Goal: Information Seeking & Learning: Check status

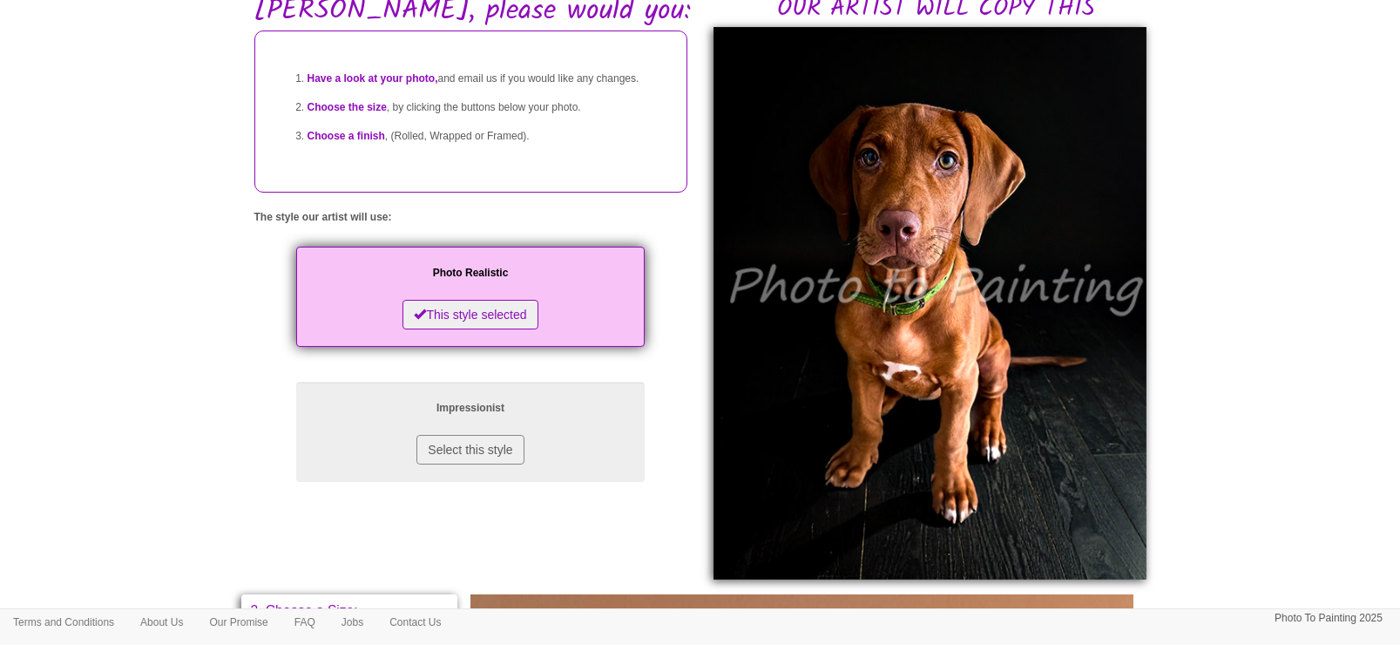
scroll to position [218, 0]
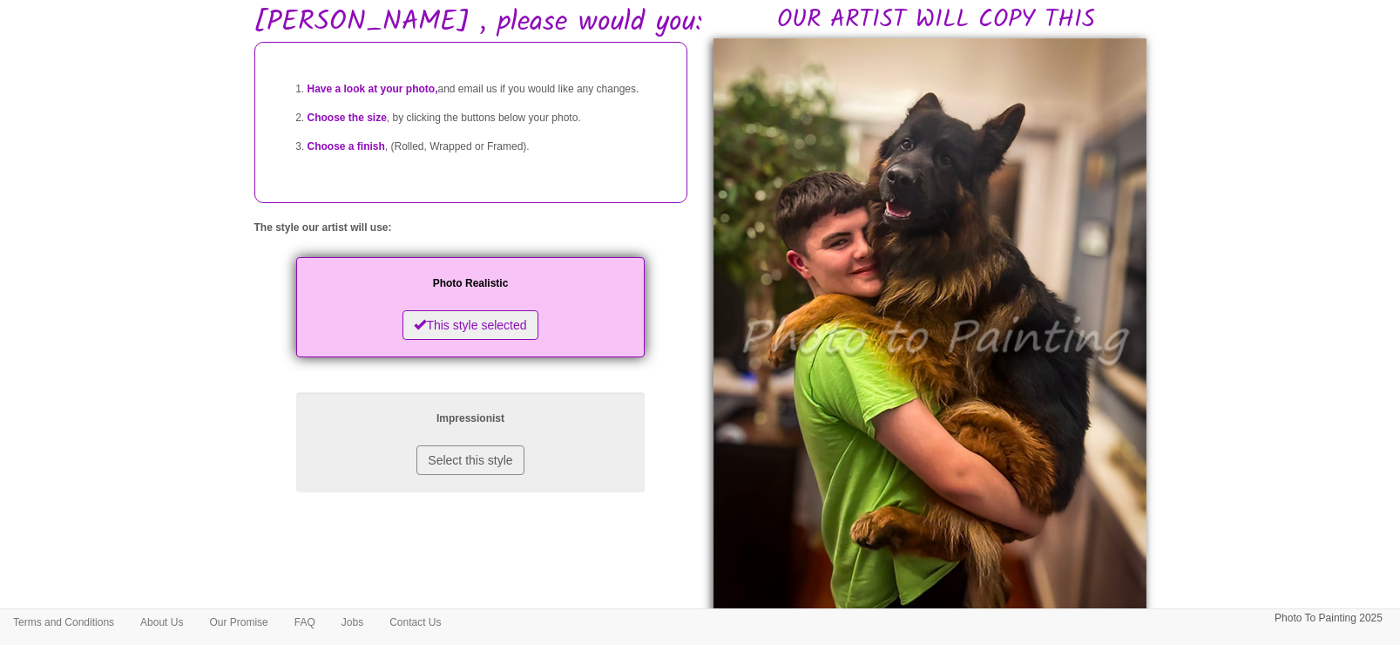
scroll to position [109, 0]
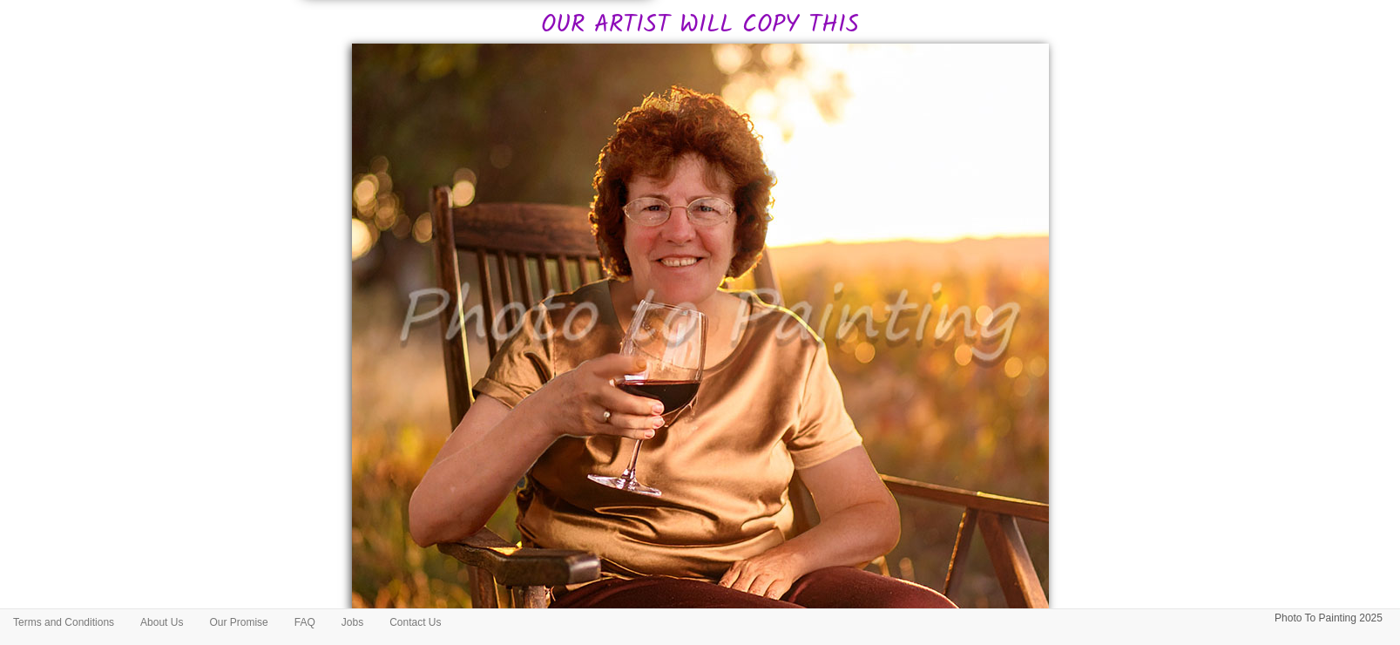
scroll to position [435, 0]
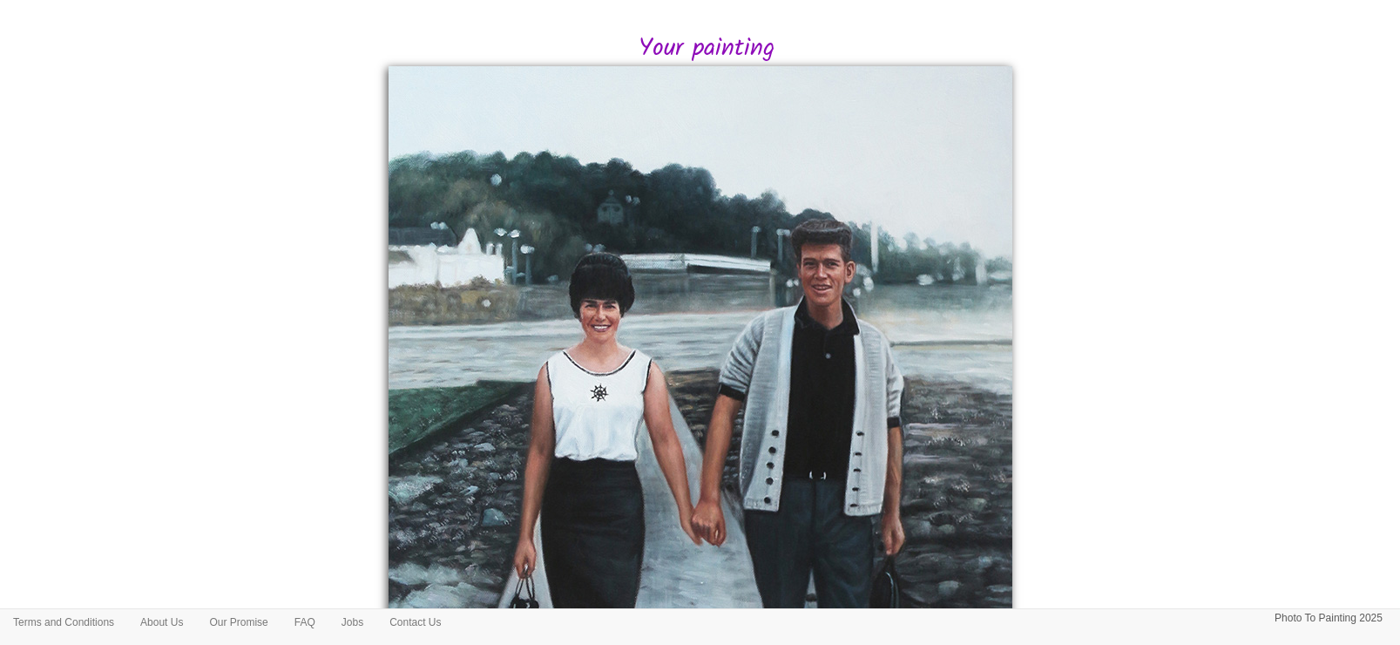
scroll to position [327, 0]
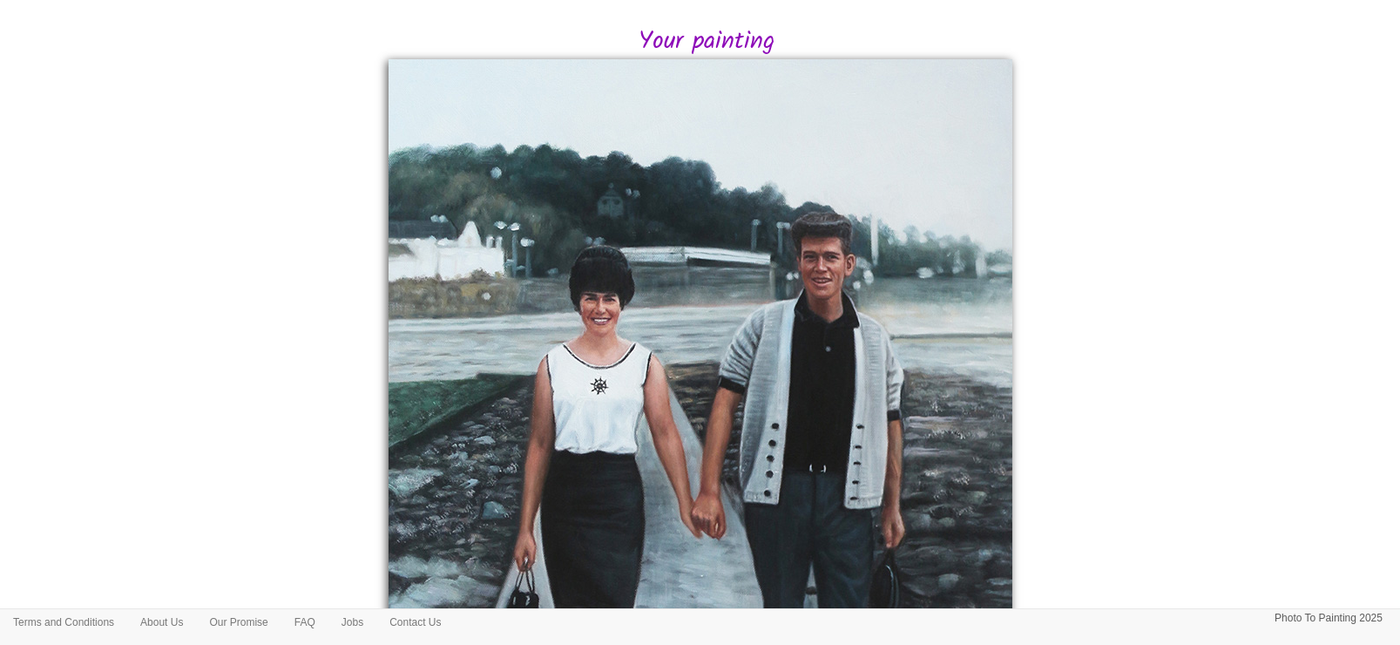
click at [1184, 394] on body "Your painting - risk free Toggle navigation Menu Home Photo to Painting Photo t…" at bounding box center [700, 360] width 1400 height 1357
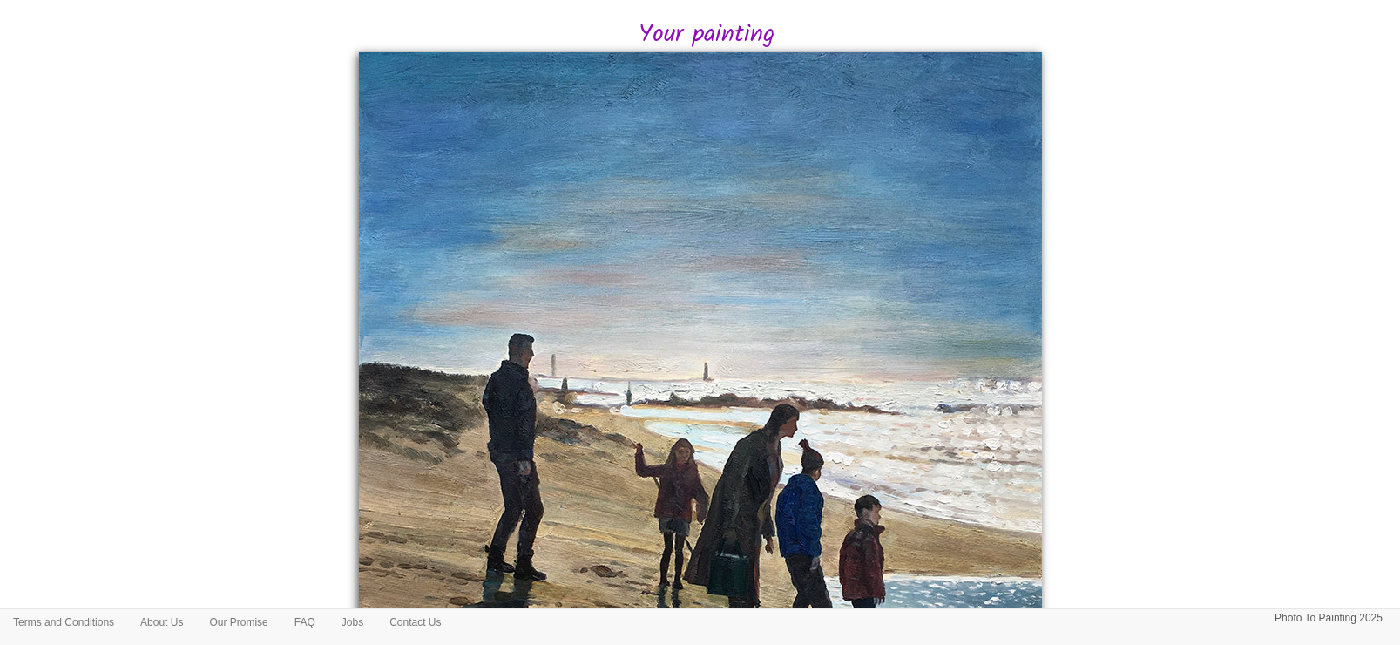
scroll to position [544, 0]
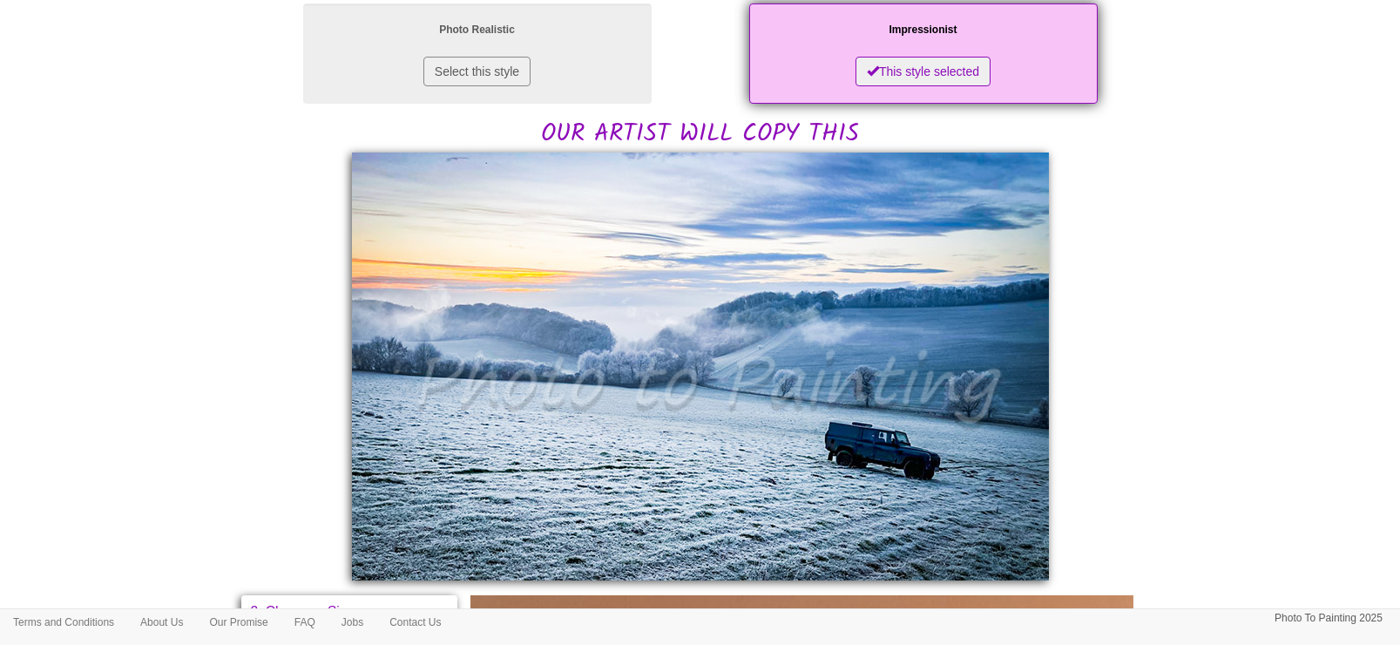
scroll to position [327, 0]
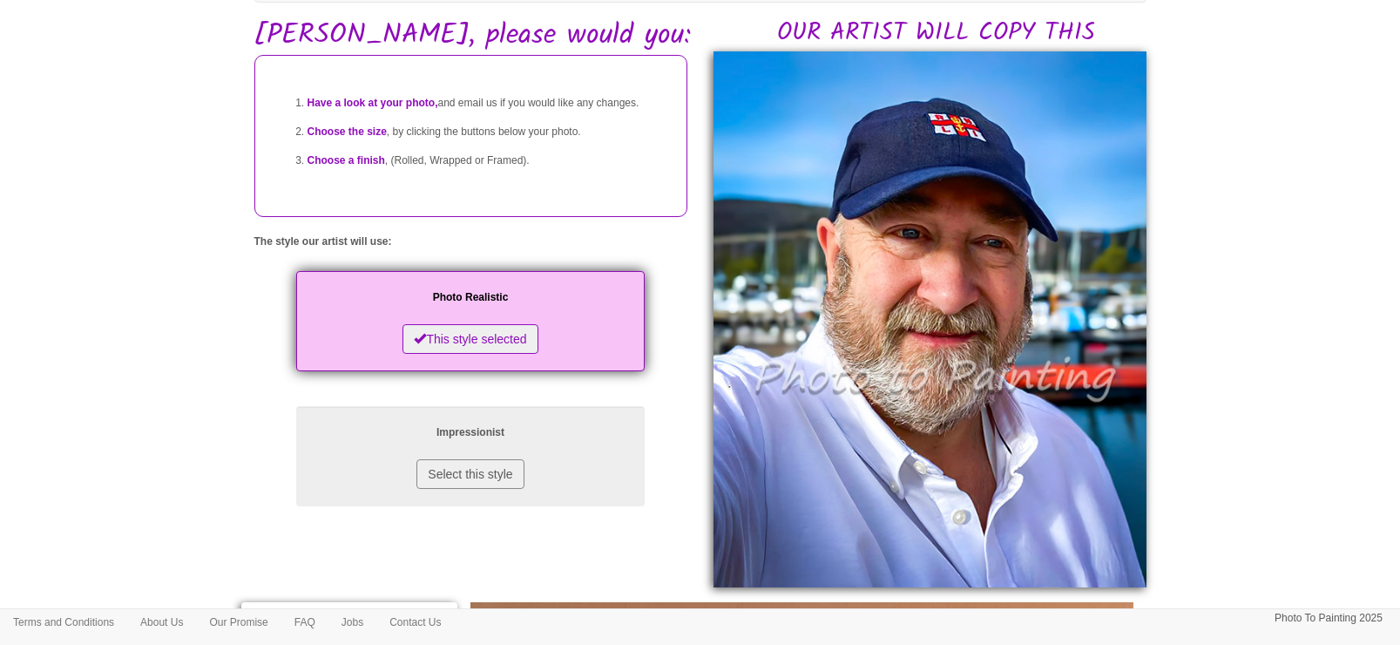
scroll to position [109, 0]
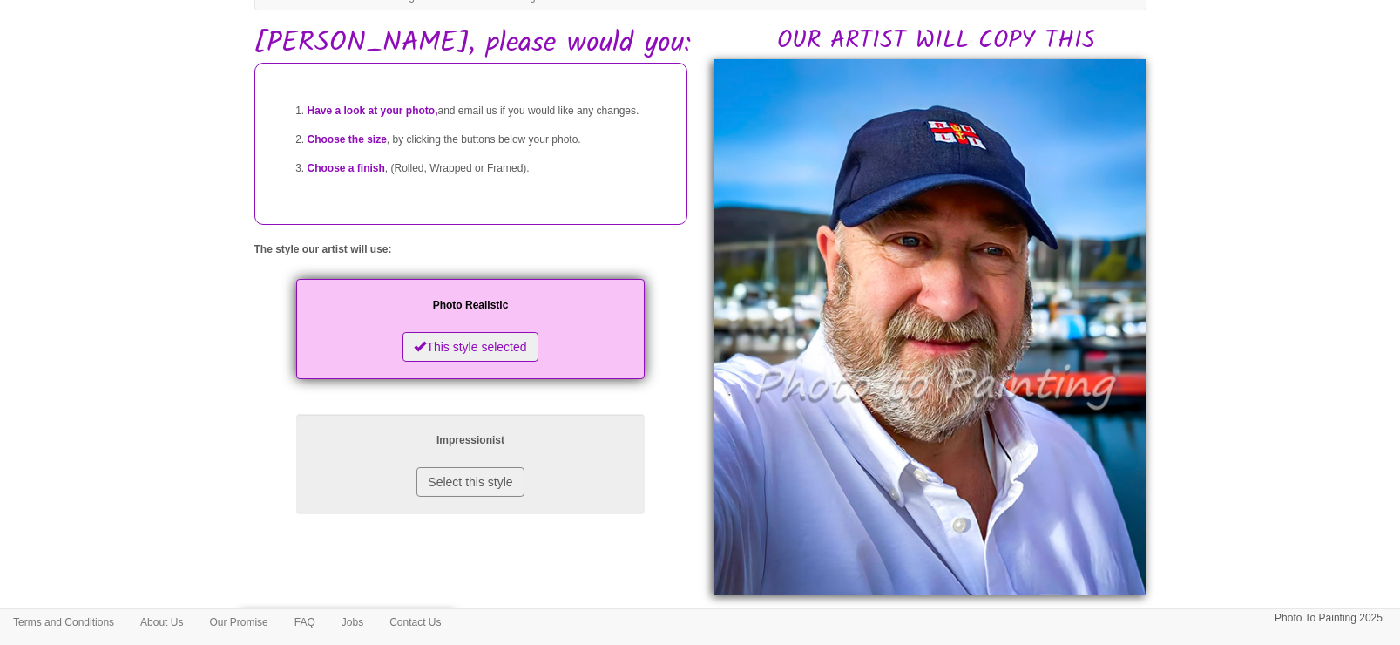
click at [1338, 439] on body "Your painting - risk free Toggle navigation Menu Home Photo to Painting Photo t…" at bounding box center [700, 626] width 1400 height 1452
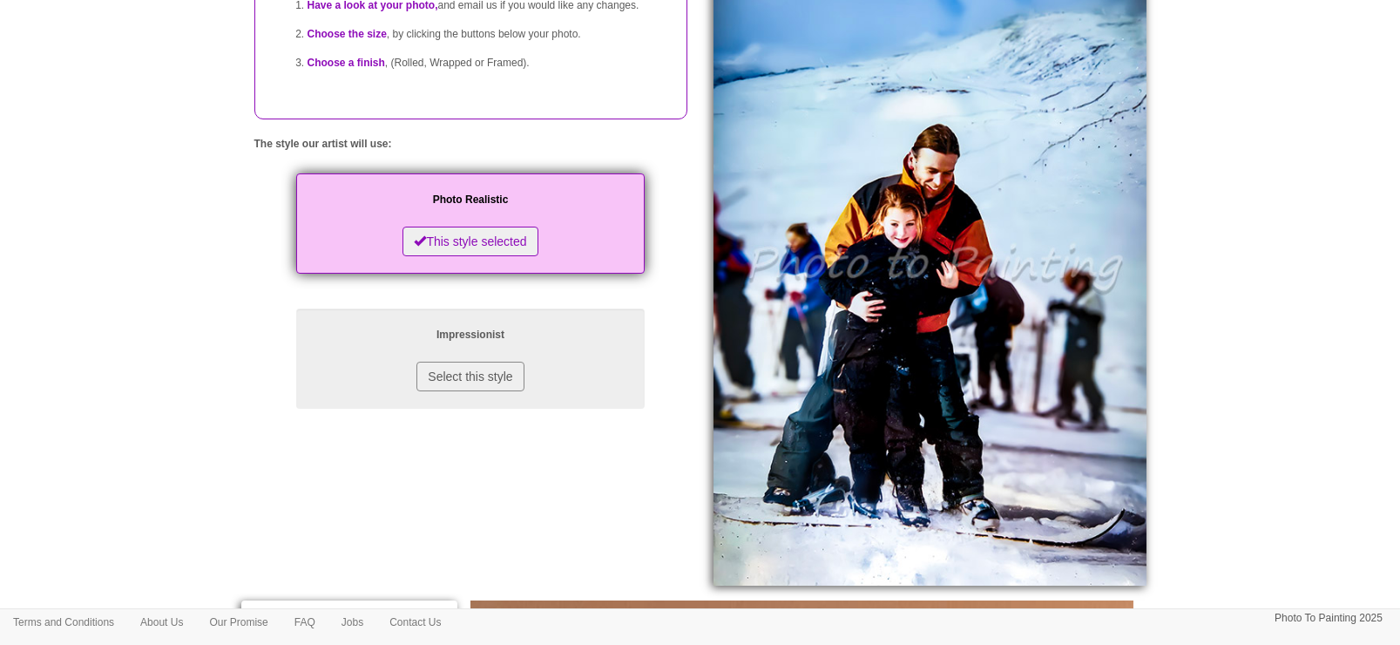
scroll to position [218, 0]
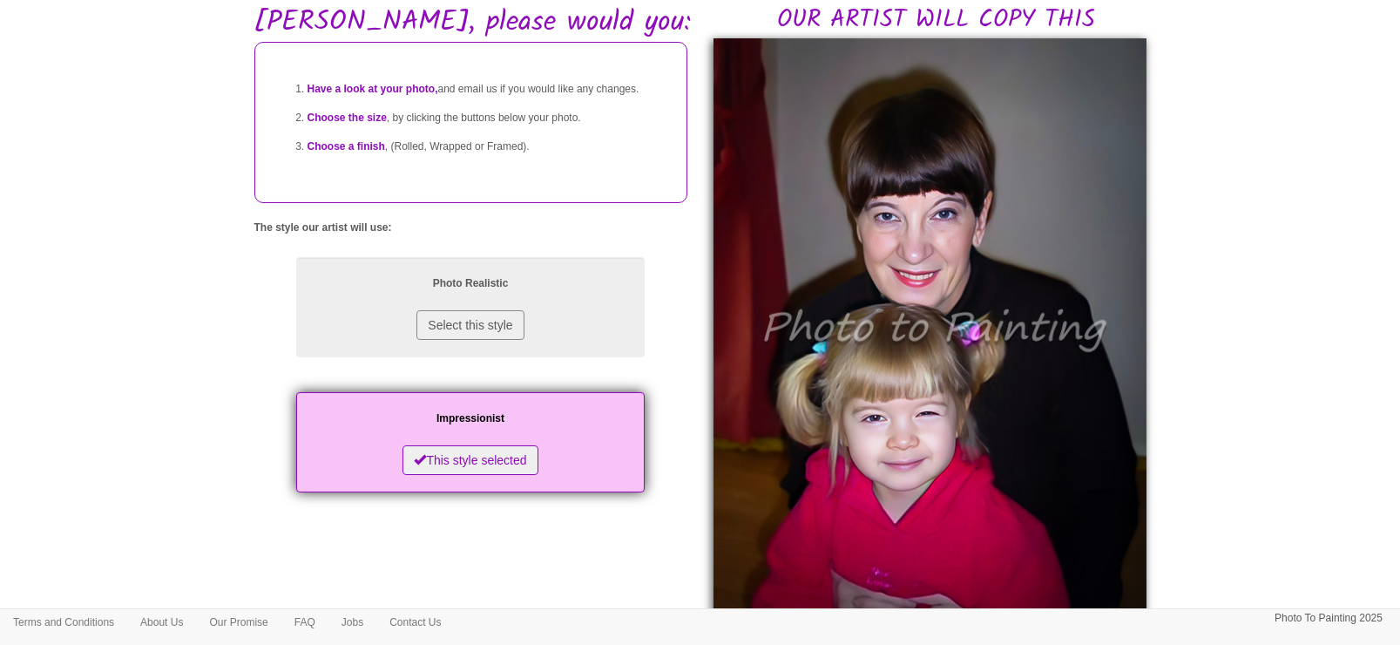
scroll to position [109, 0]
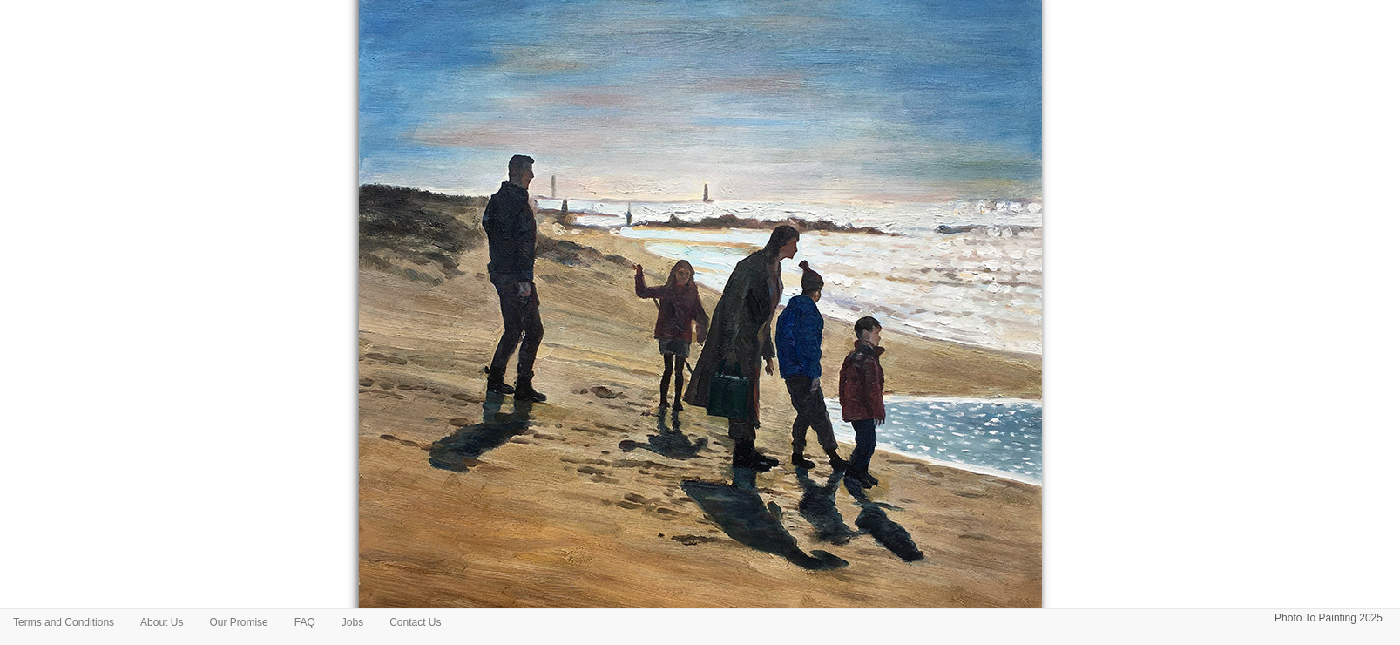
scroll to position [218, 0]
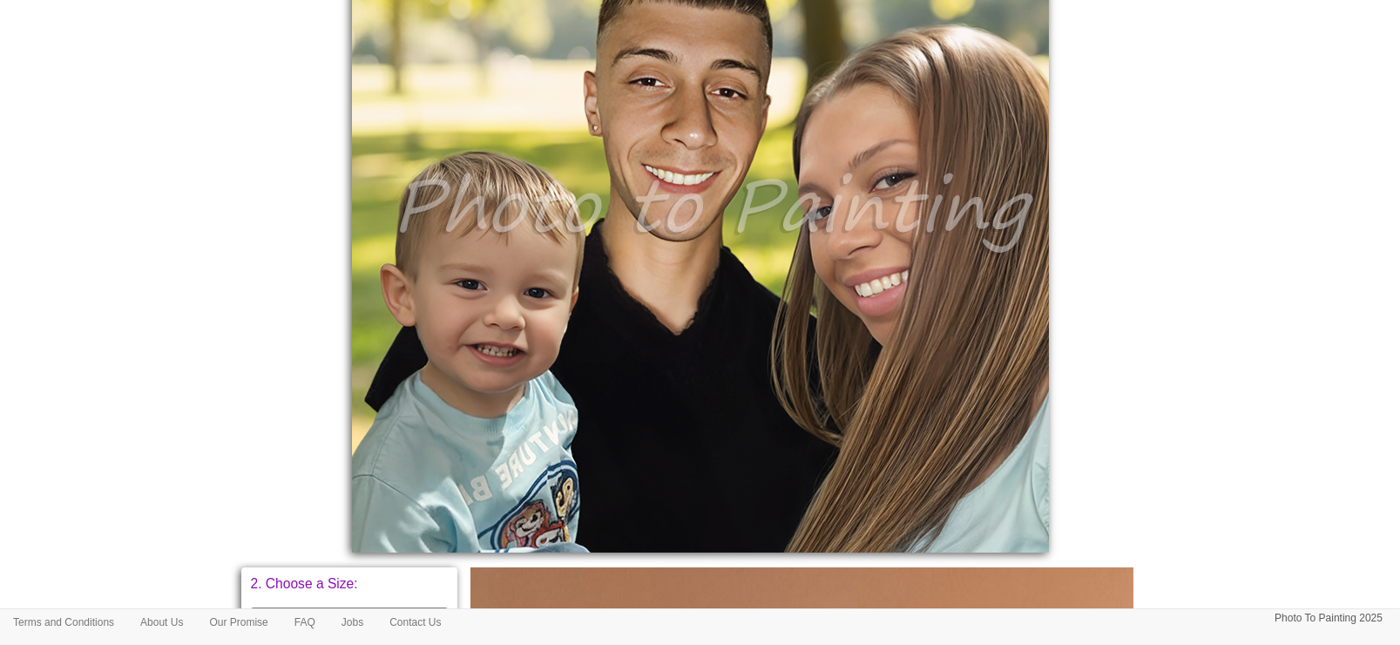
scroll to position [544, 0]
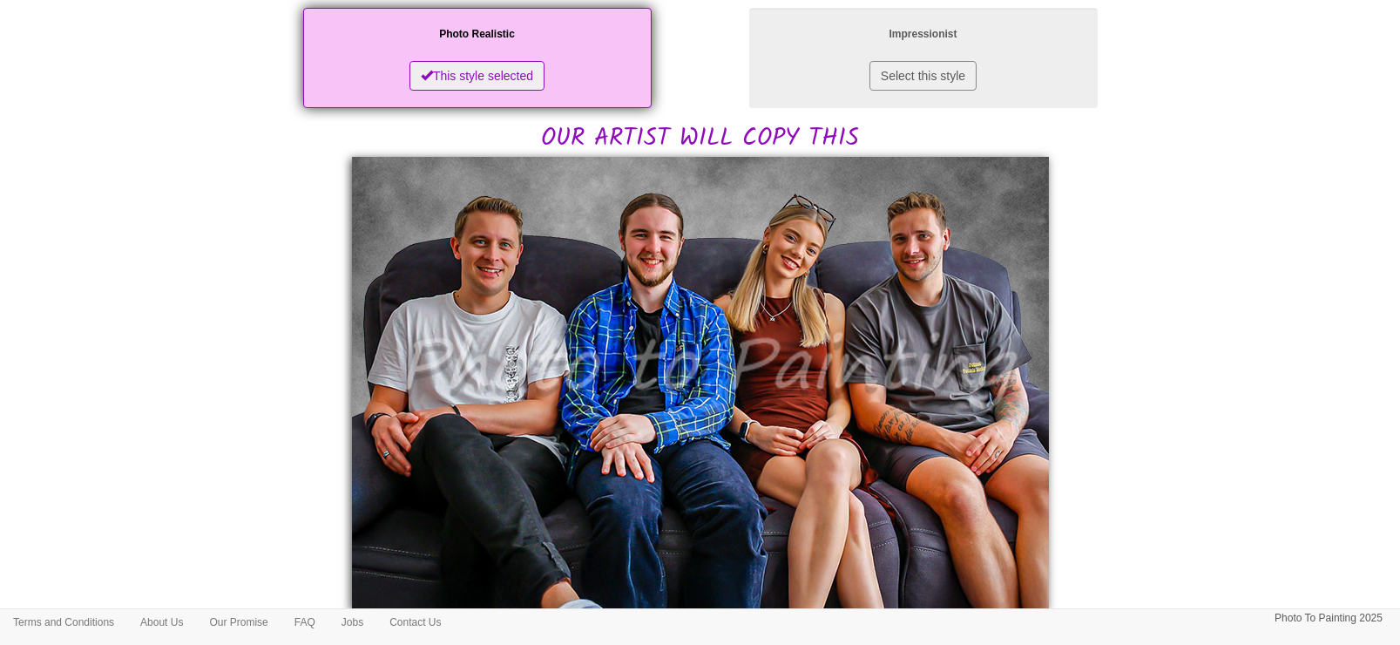
scroll to position [327, 0]
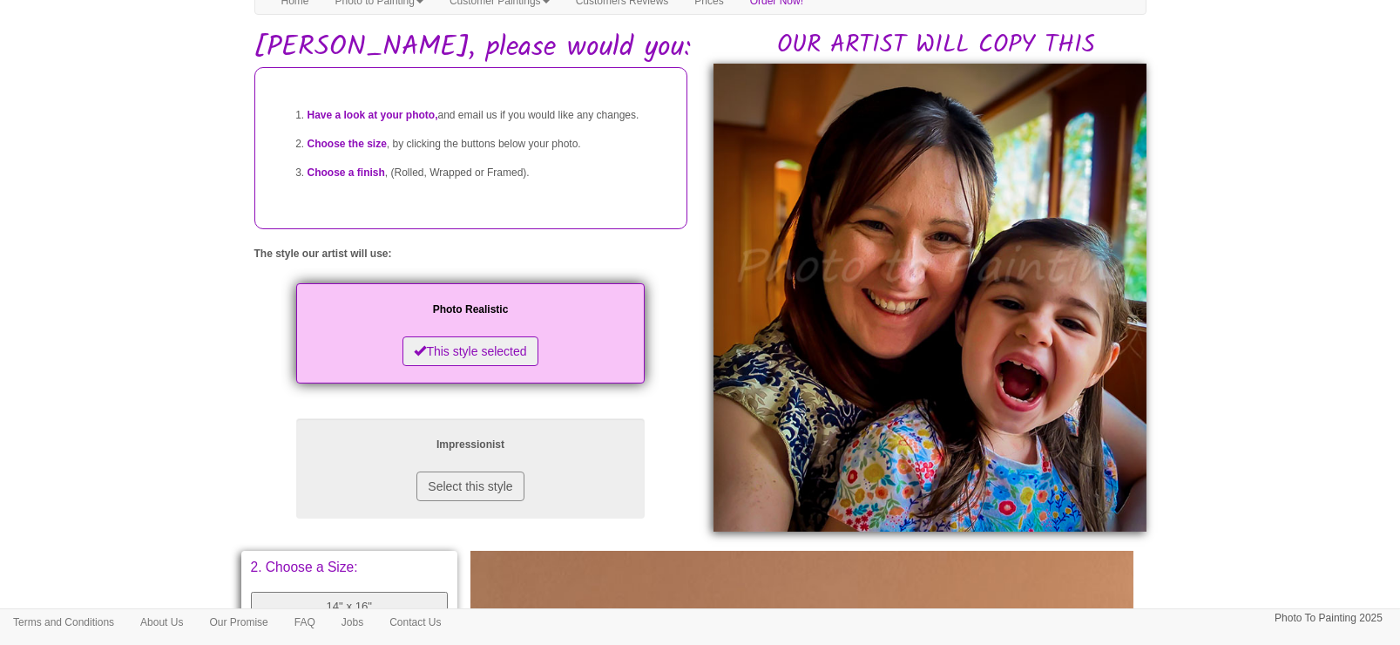
scroll to position [109, 0]
